Goal: Check status

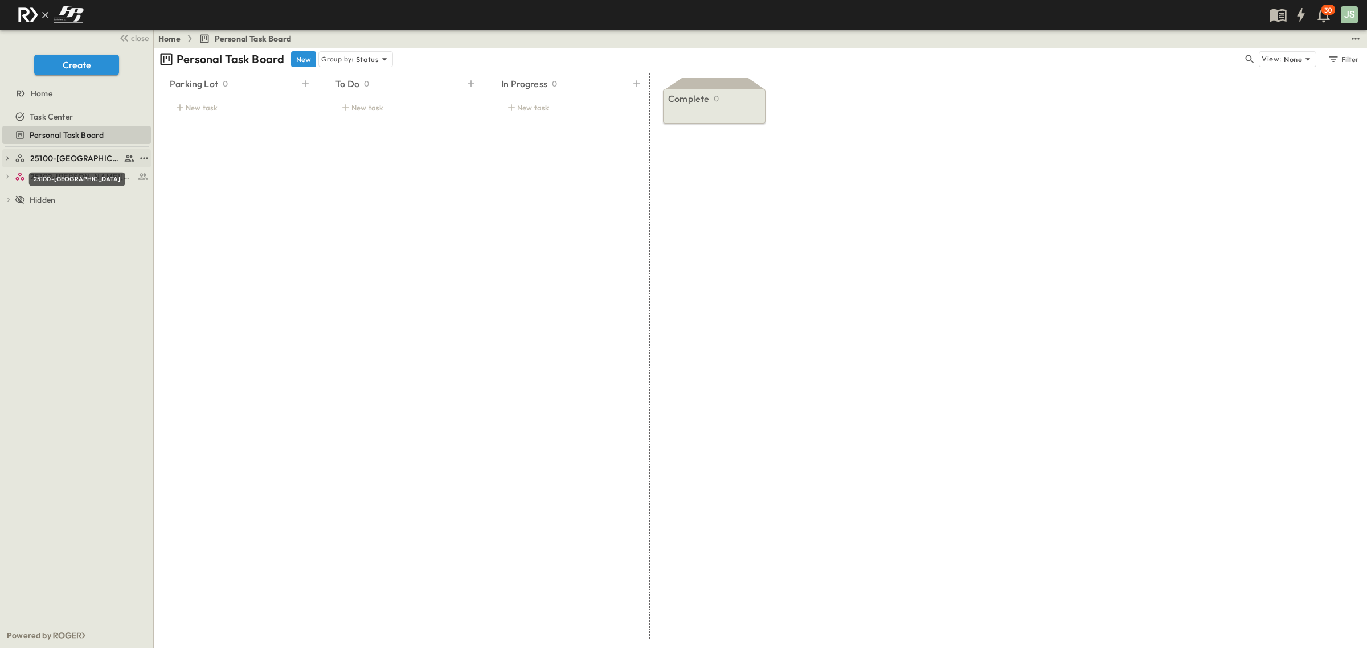
click at [60, 163] on span "25100-[GEOGRAPHIC_DATA]" at bounding box center [75, 158] width 91 height 11
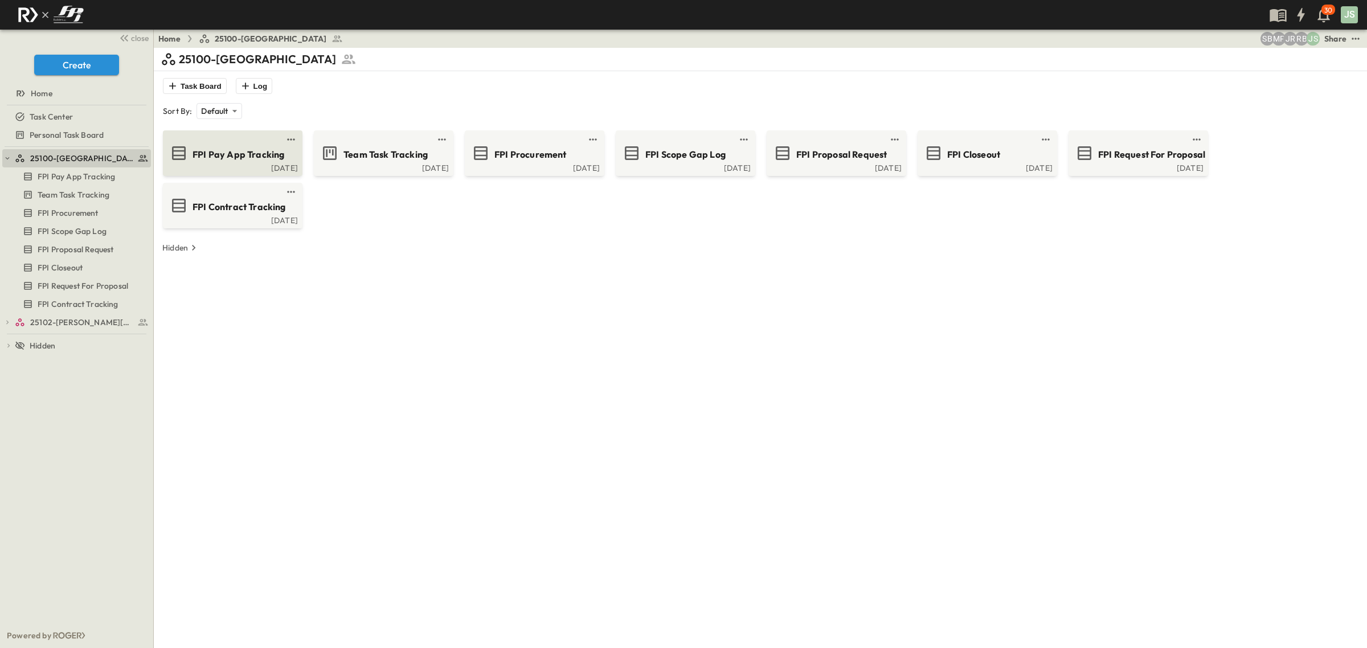
click at [212, 152] on span "FPI Pay App Tracking" at bounding box center [238, 154] width 92 height 13
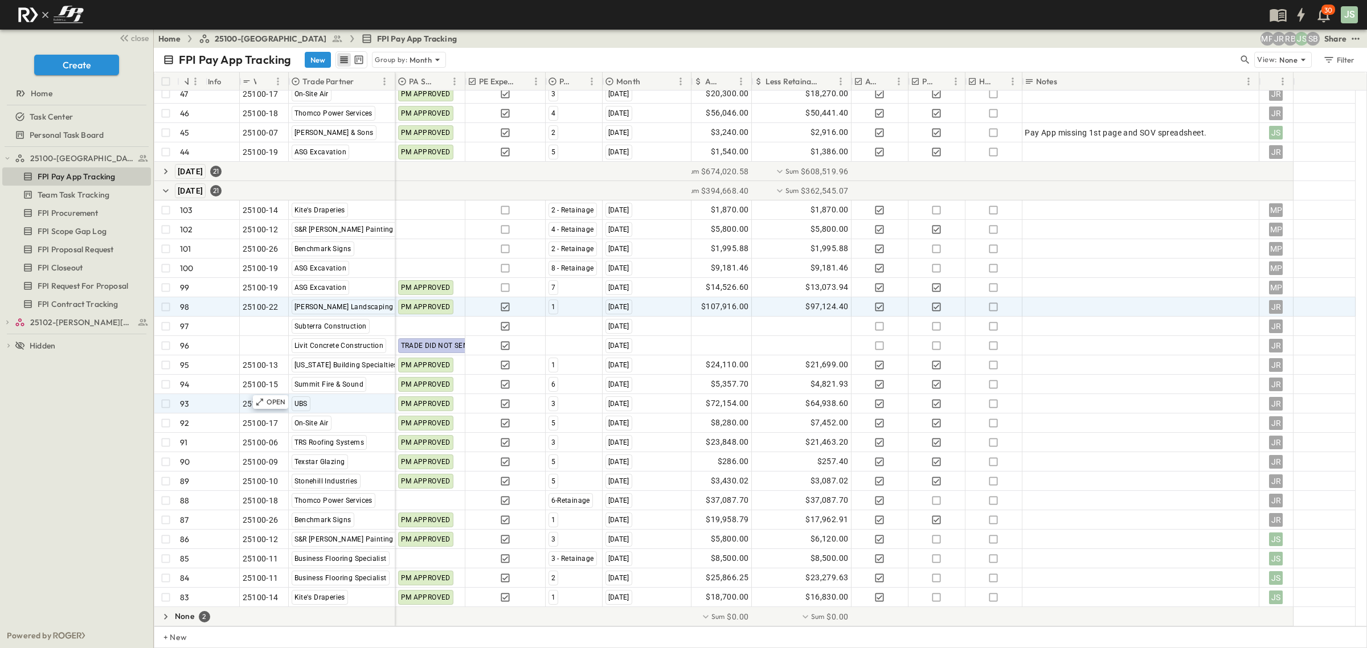
scroll to position [1227, 0]
